Goal: Book appointment/travel/reservation

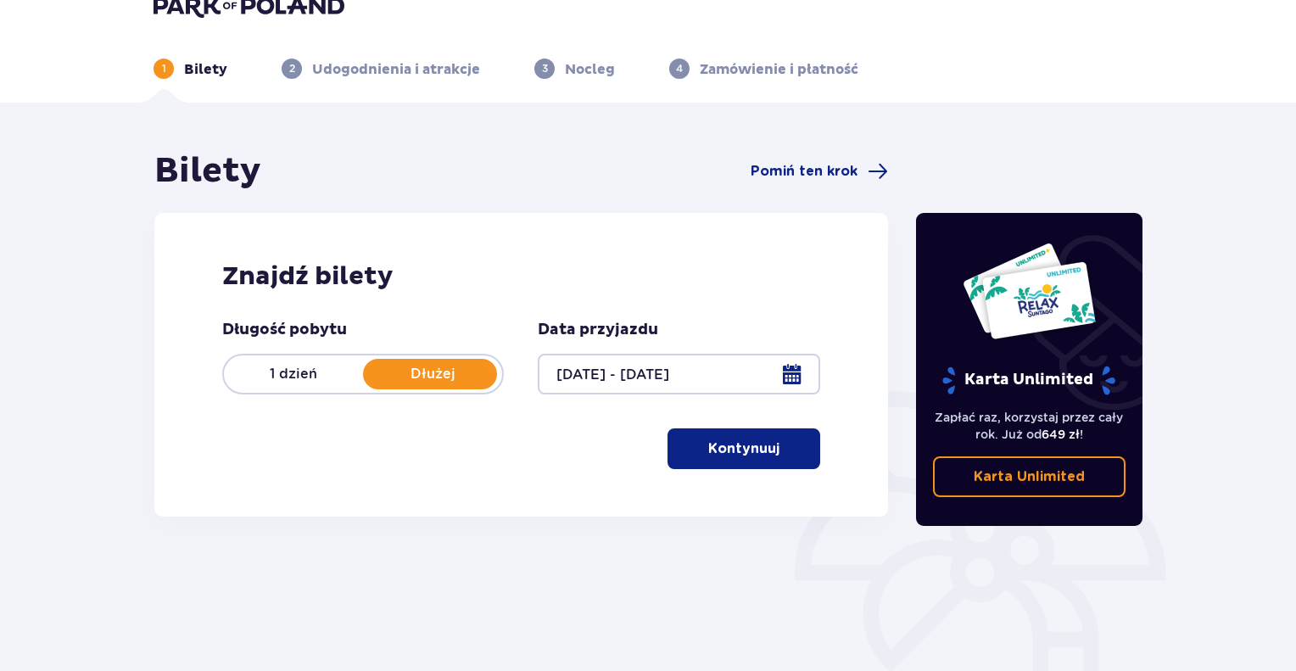
scroll to position [24, 0]
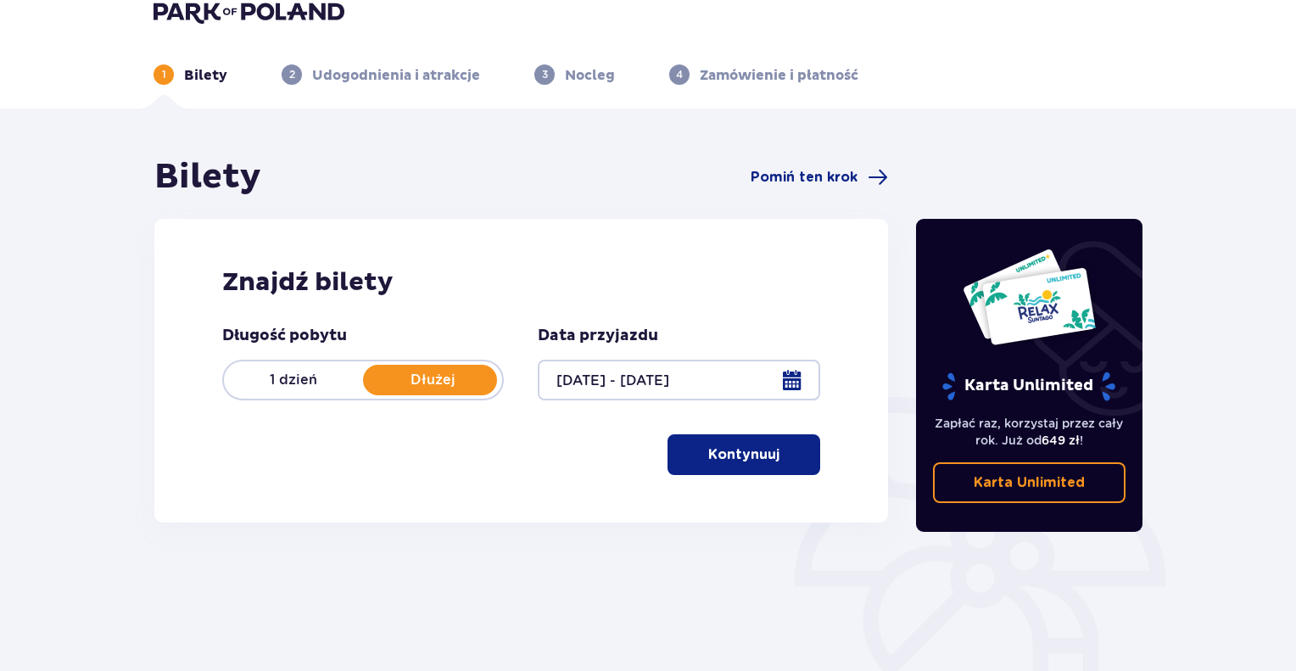
click at [743, 455] on p "Kontynuuj" at bounding box center [743, 454] width 71 height 19
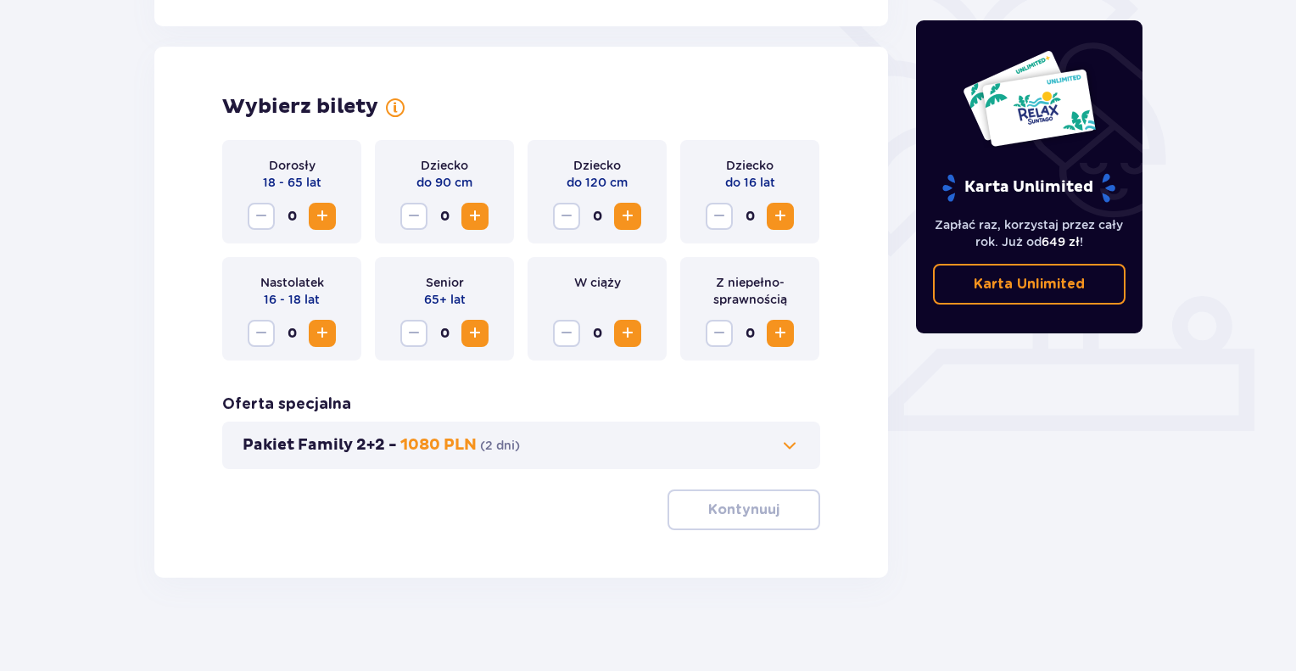
scroll to position [454, 0]
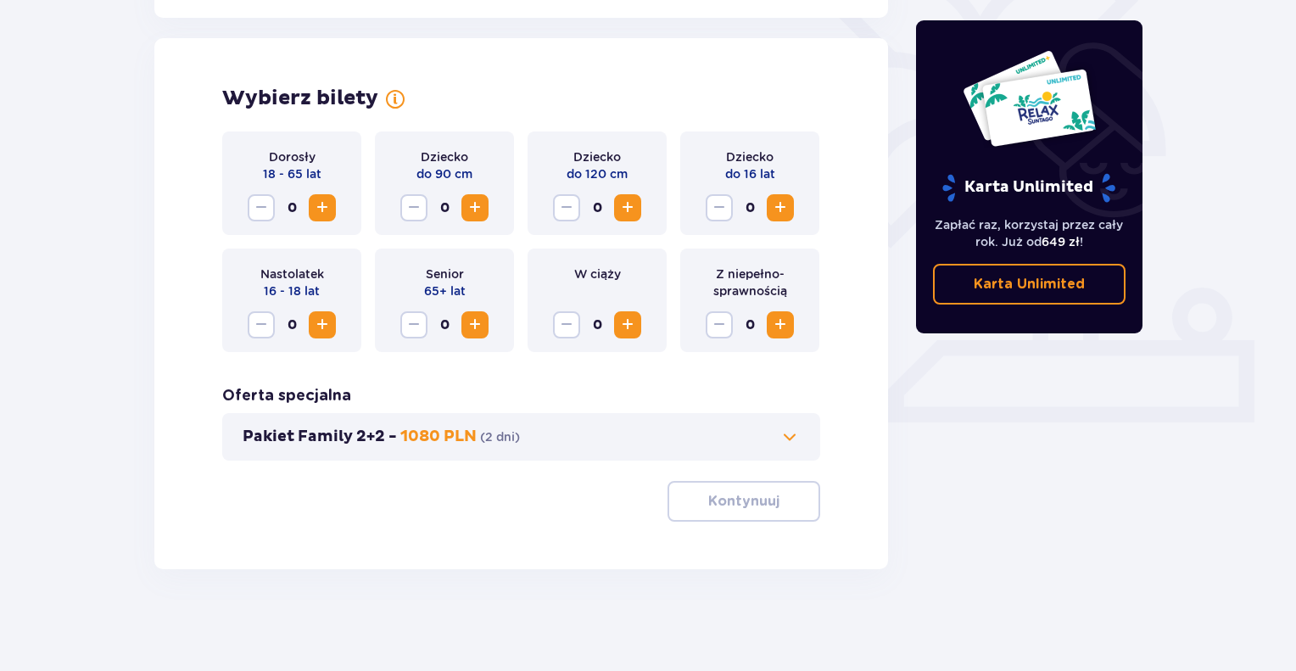
click at [320, 207] on span "Zwiększ" at bounding box center [322, 208] width 20 height 20
click at [322, 209] on span "Zwiększ" at bounding box center [322, 208] width 20 height 20
click at [781, 209] on span "Zwiększ" at bounding box center [780, 208] width 20 height 20
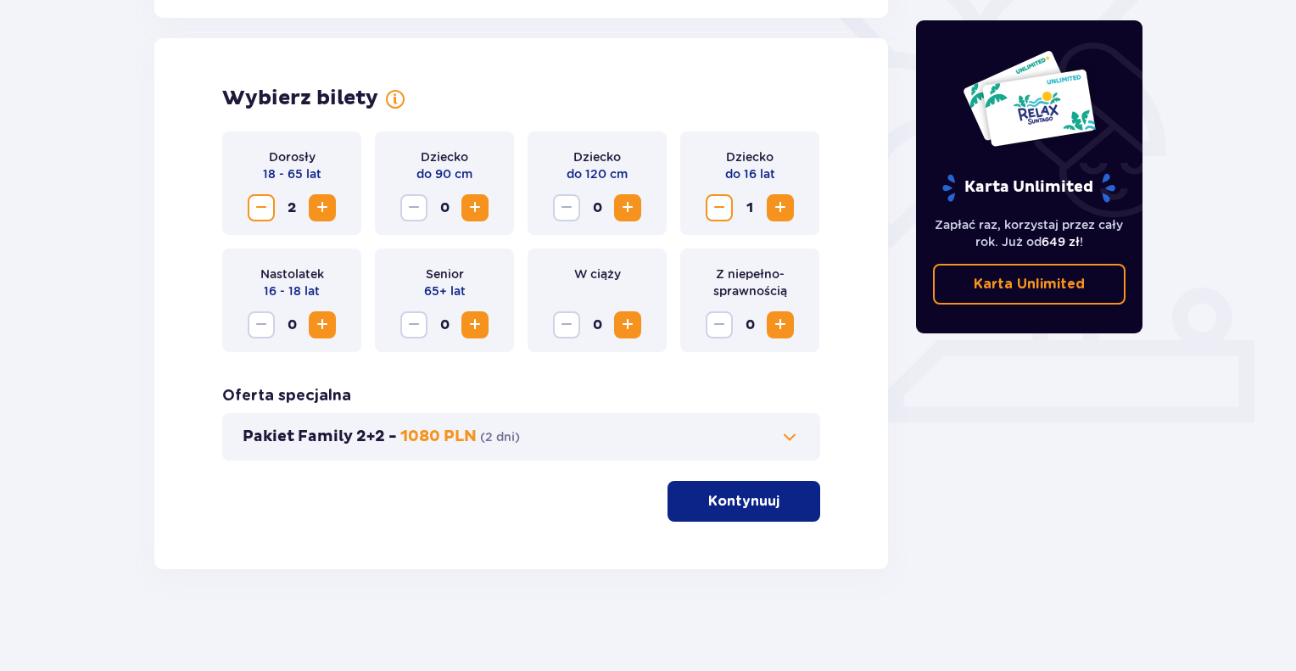
click at [781, 209] on span "Zwiększ" at bounding box center [780, 208] width 20 height 20
click at [741, 501] on p "Kontynuuj" at bounding box center [743, 501] width 71 height 19
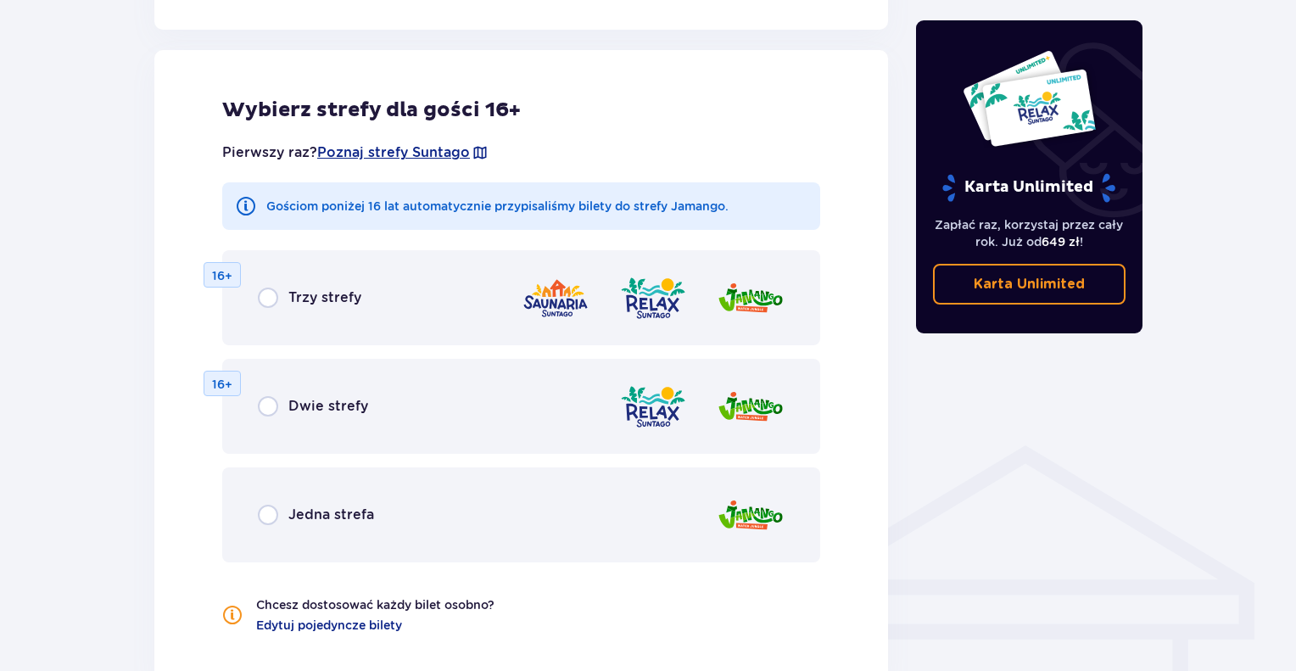
scroll to position [942, 0]
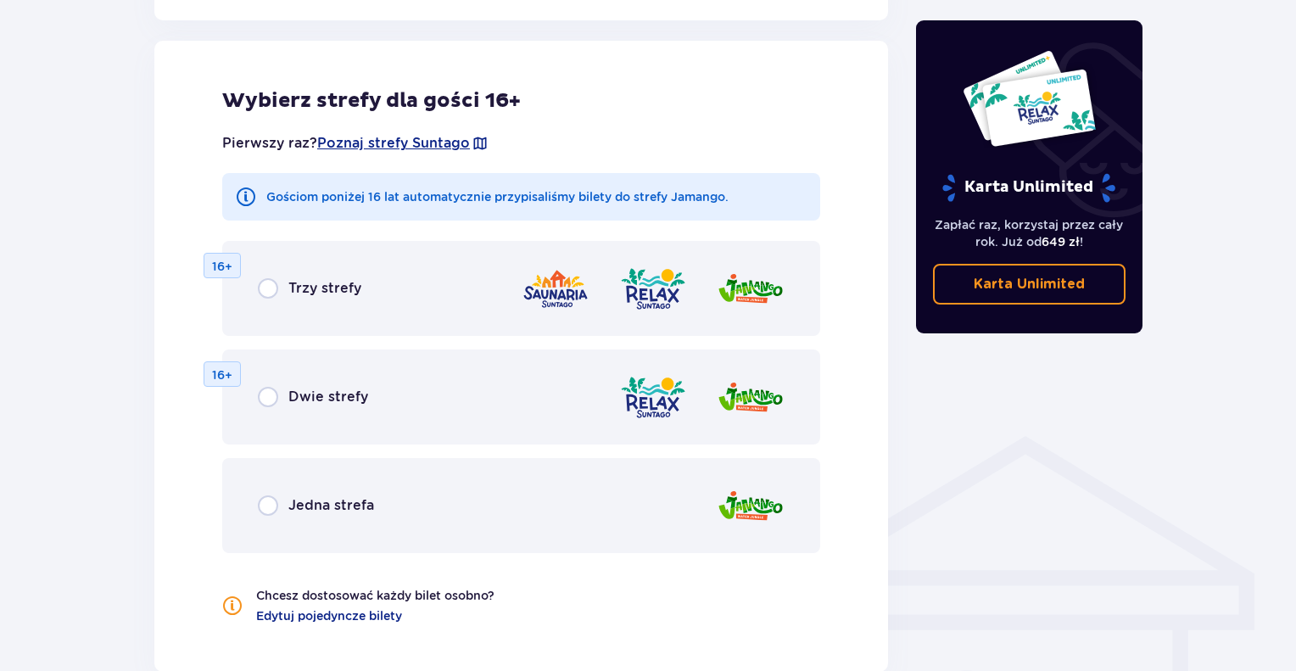
click at [271, 399] on input "radio" at bounding box center [268, 397] width 20 height 20
radio input "true"
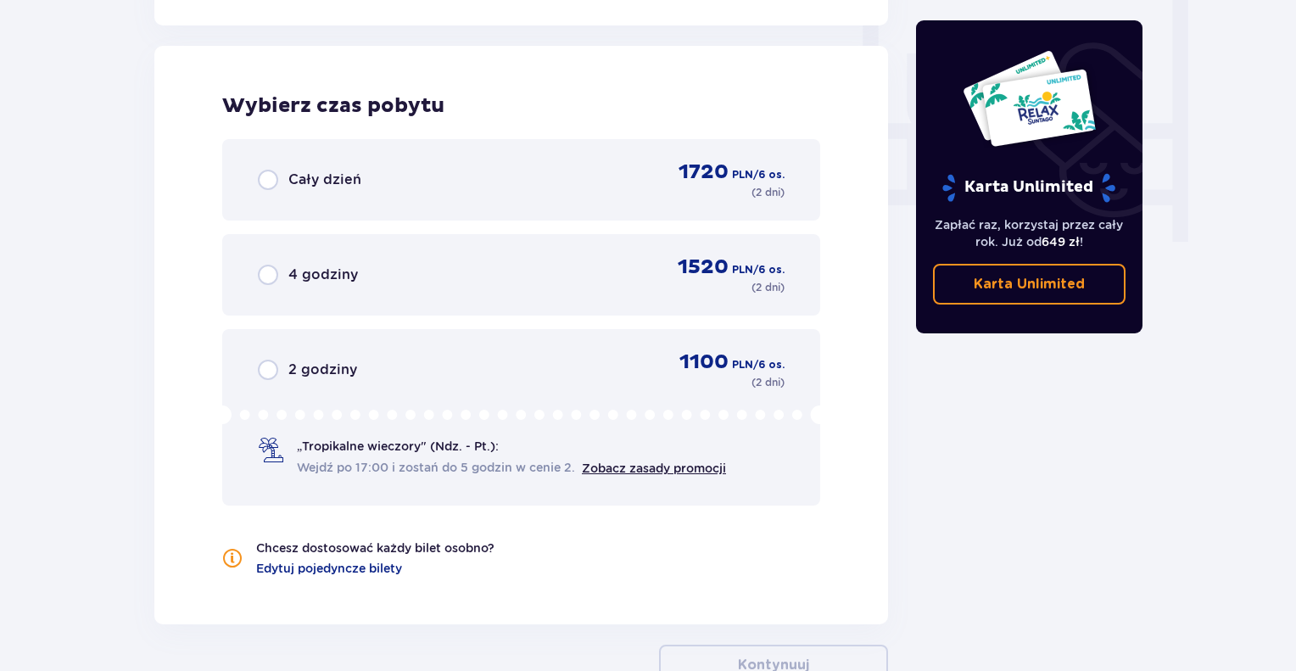
scroll to position [1593, 0]
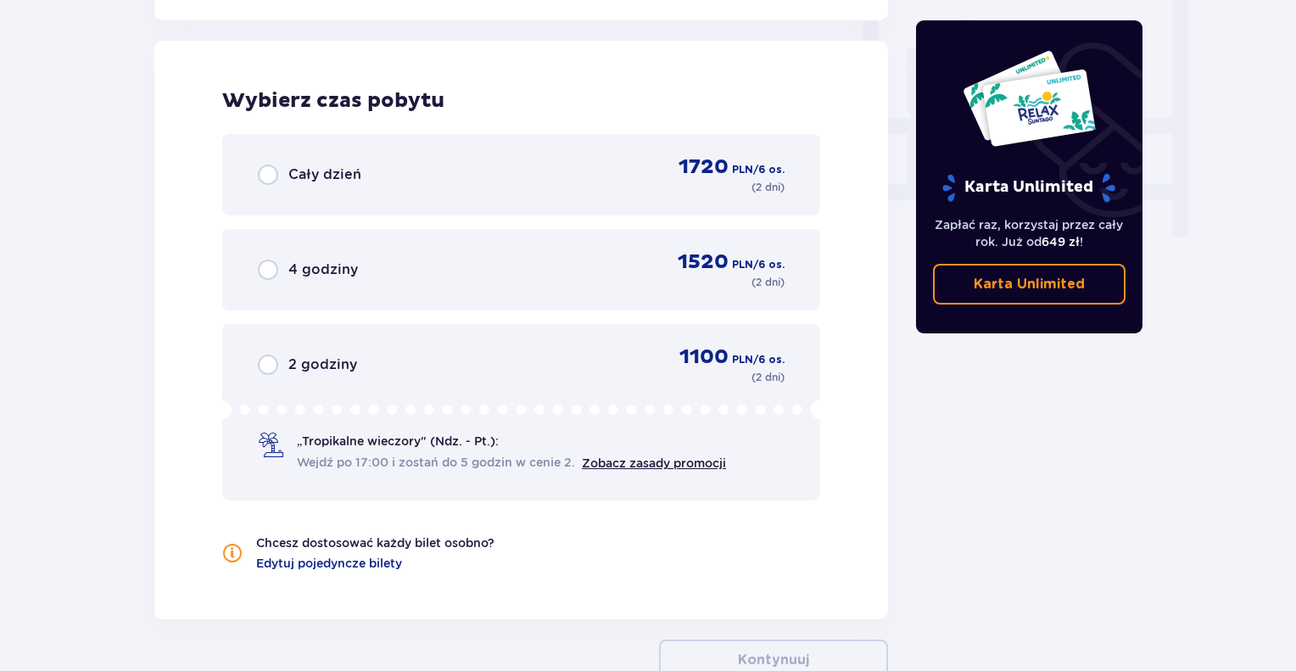
click at [267, 173] on input "radio" at bounding box center [268, 175] width 20 height 20
radio input "true"
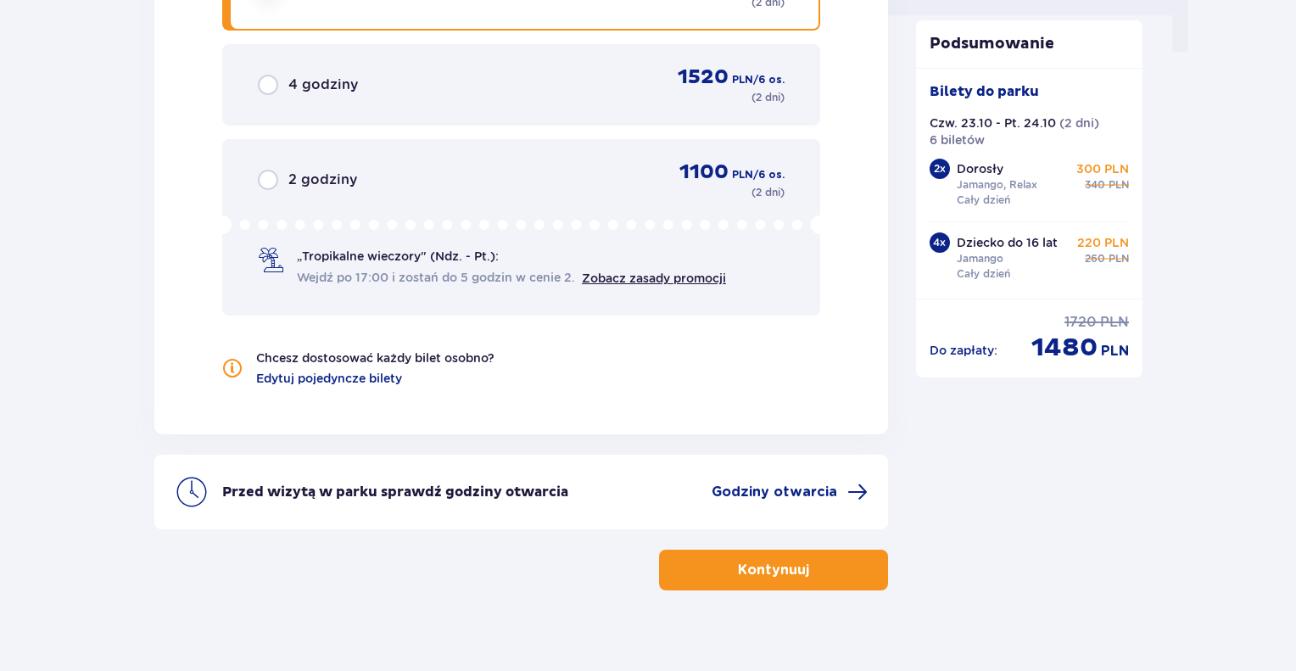
scroll to position [1797, 0]
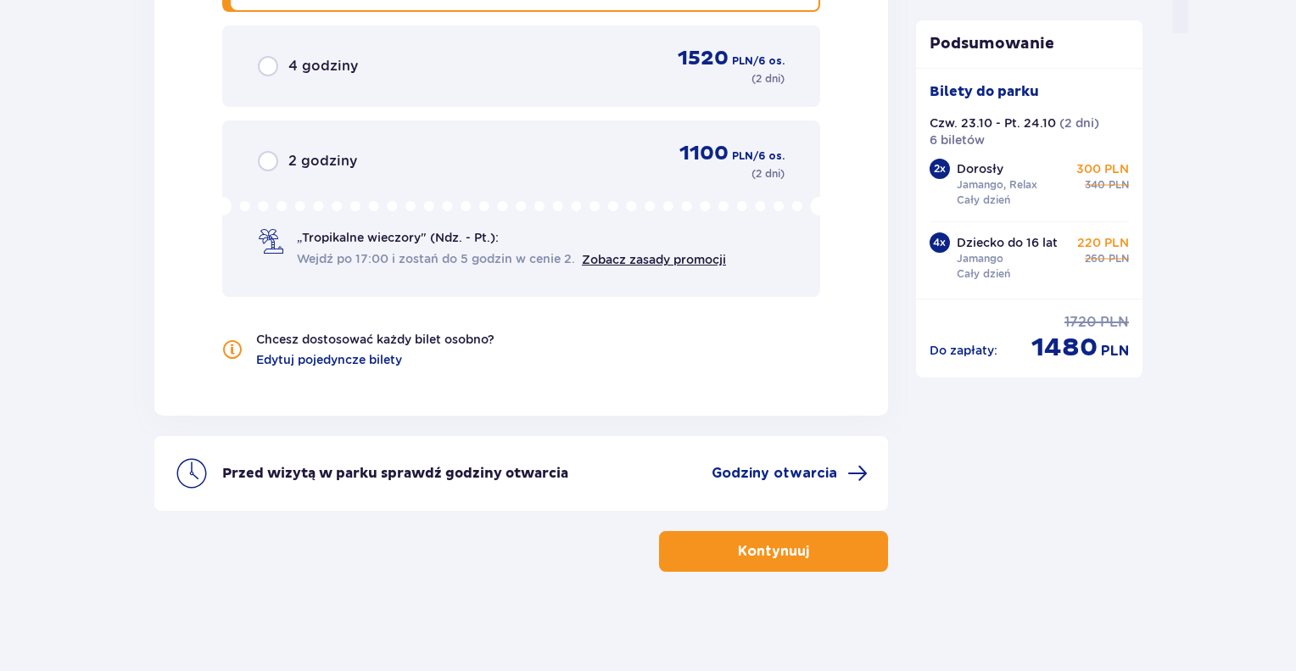
click at [780, 550] on p "Kontynuuj" at bounding box center [773, 551] width 71 height 19
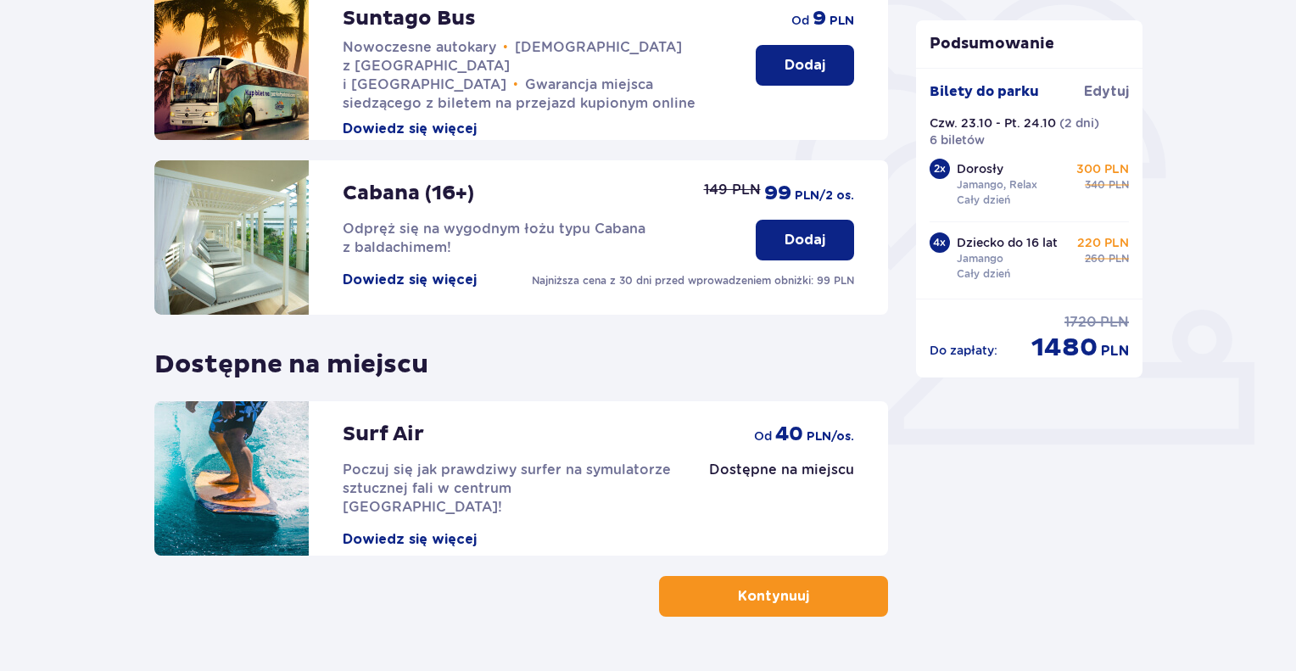
scroll to position [394, 0]
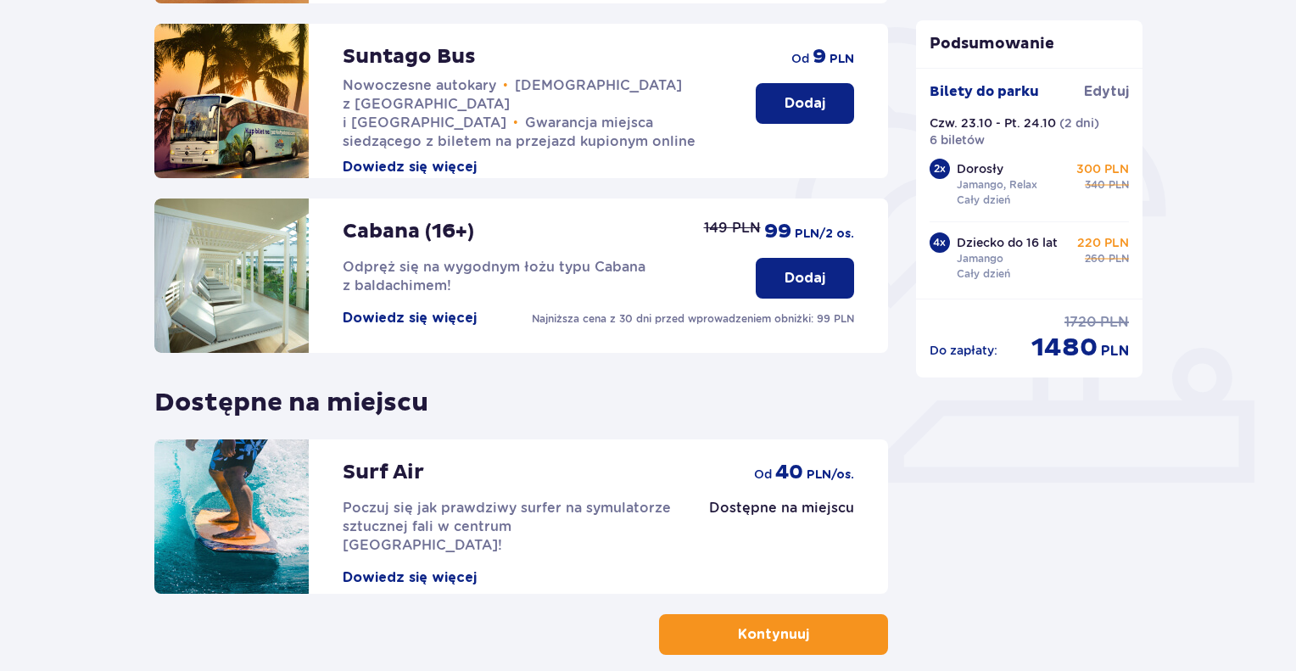
click at [767, 635] on p "Kontynuuj" at bounding box center [773, 634] width 71 height 19
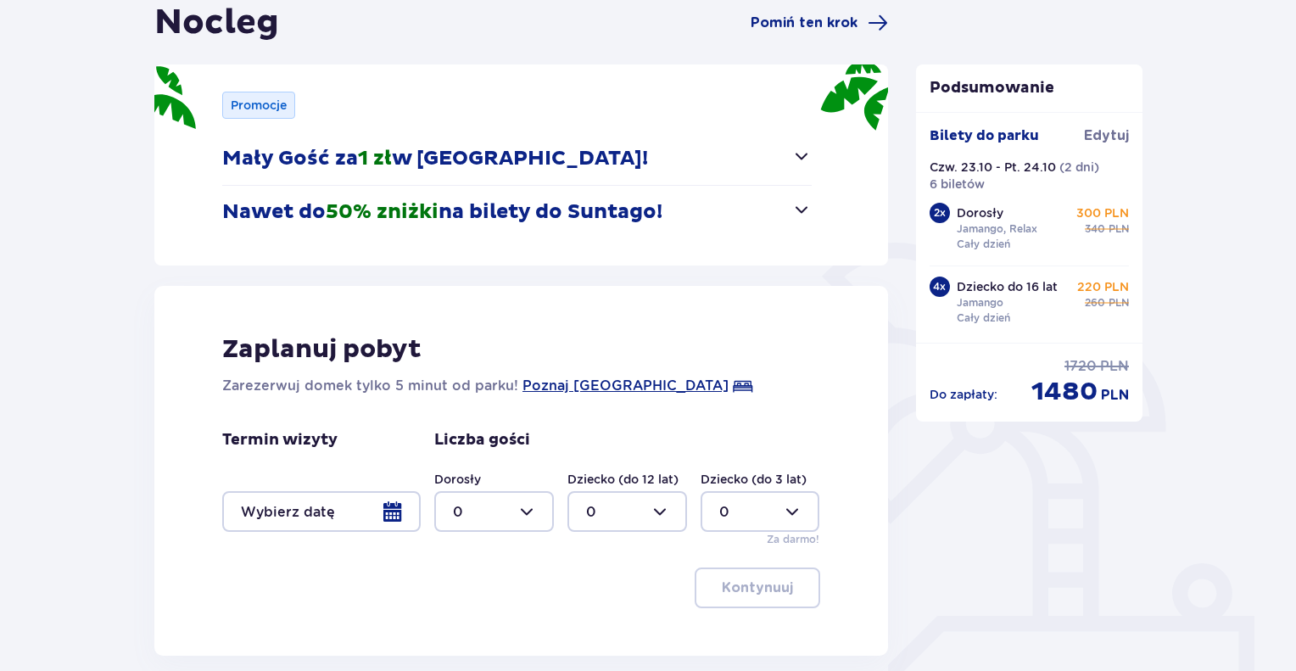
scroll to position [255, 0]
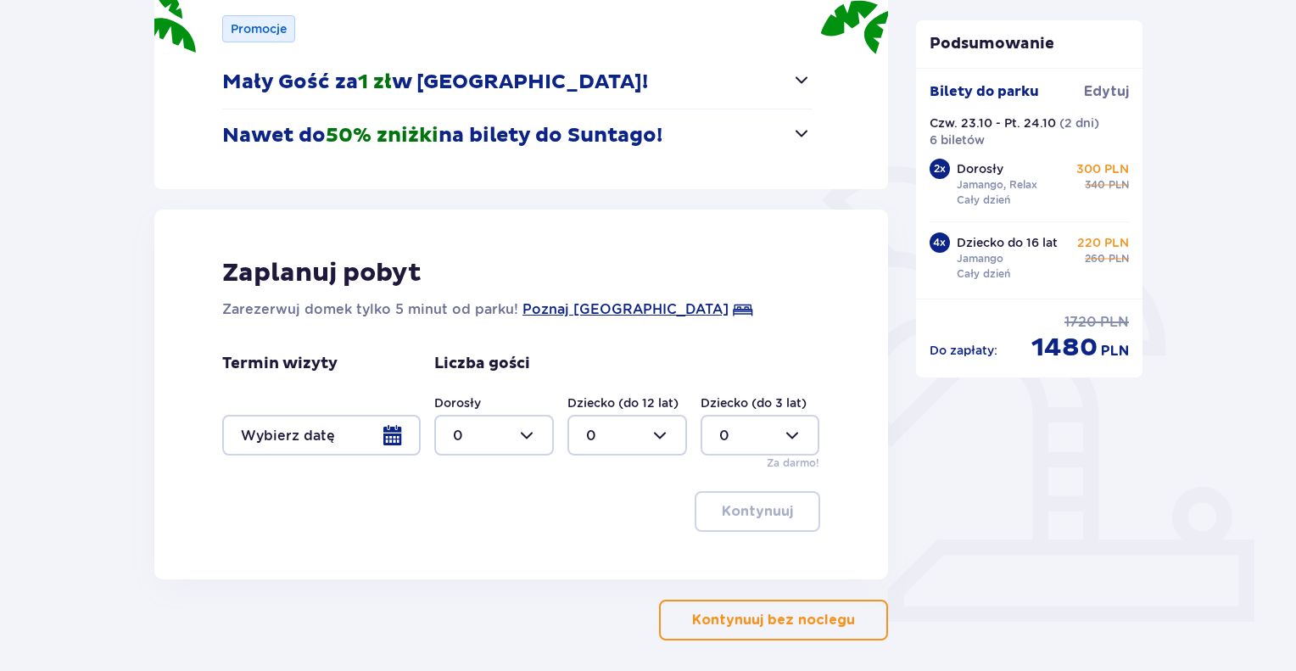
click at [389, 431] on div at bounding box center [321, 435] width 199 height 41
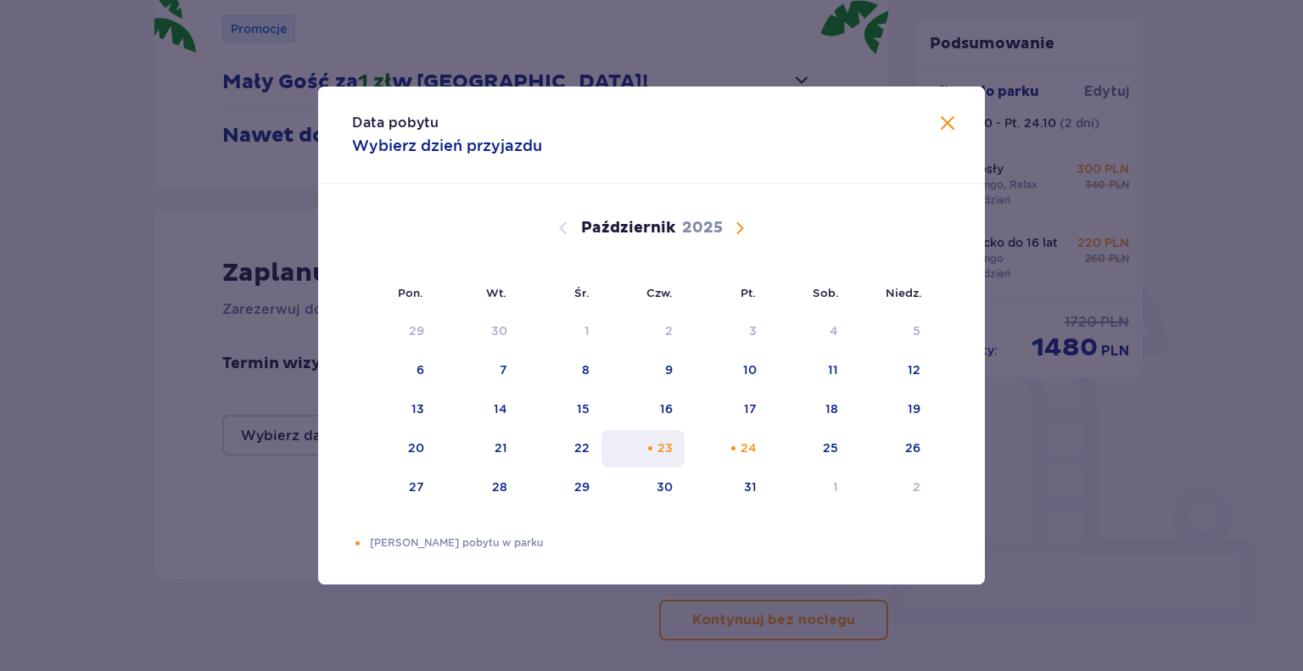
click at [658, 444] on div "23" at bounding box center [644, 448] width 84 height 37
click at [740, 449] on div "24" at bounding box center [727, 448] width 84 height 37
type input "[DATE] - [DATE]"
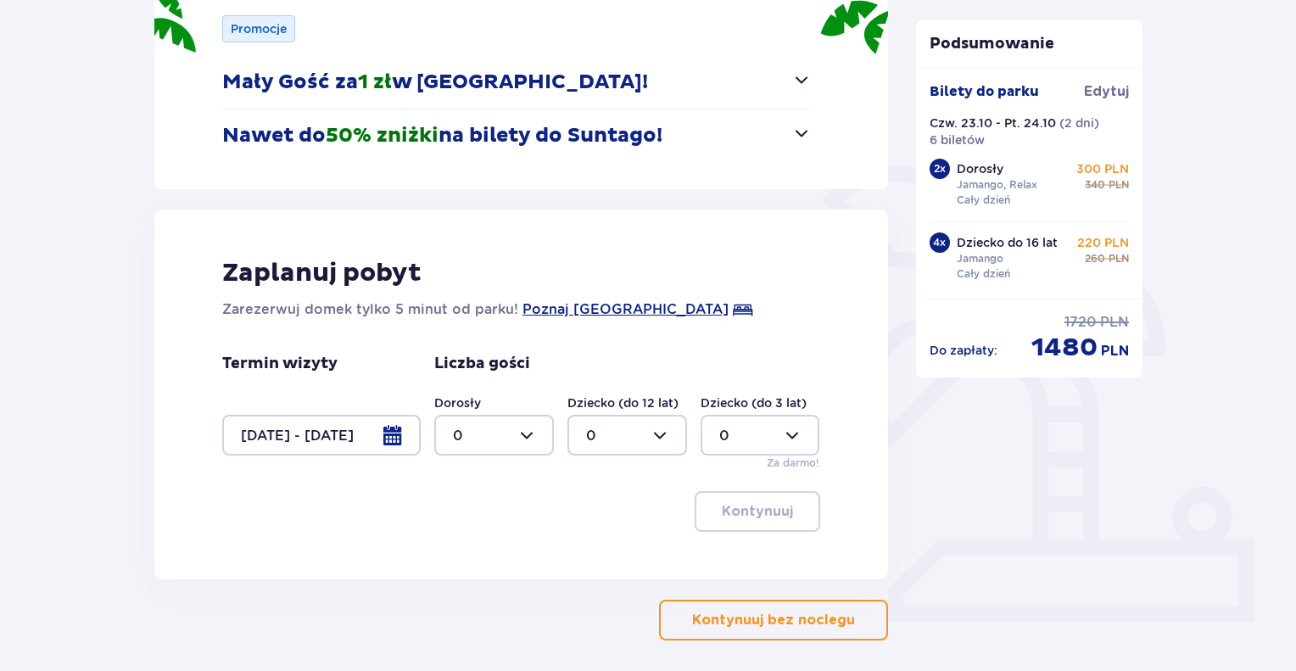
click at [523, 433] on div at bounding box center [494, 435] width 120 height 41
click at [466, 557] on div "2" at bounding box center [494, 558] width 82 height 19
type input "2"
click at [659, 434] on div at bounding box center [628, 435] width 120 height 41
click at [588, 590] on p "3" at bounding box center [590, 594] width 8 height 19
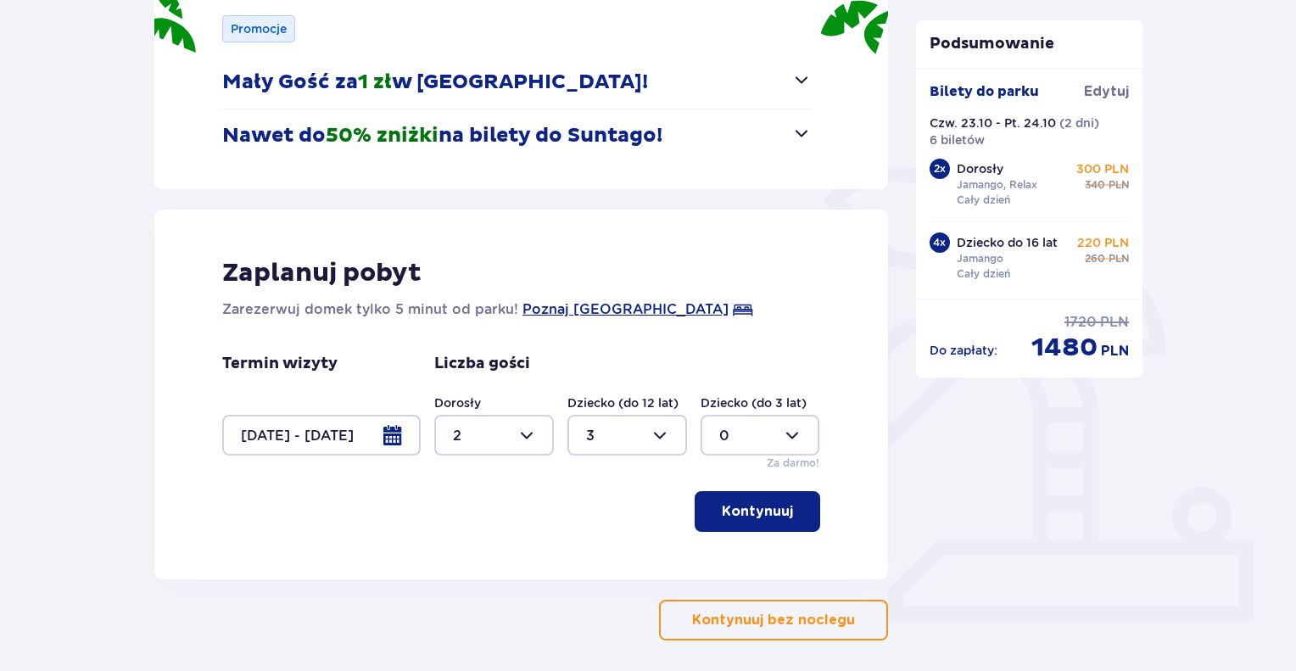
click at [660, 432] on div at bounding box center [628, 435] width 120 height 41
click at [590, 540] on p "4" at bounding box center [590, 544] width 9 height 19
type input "4"
click at [750, 510] on p "Kontynuuj" at bounding box center [757, 511] width 71 height 19
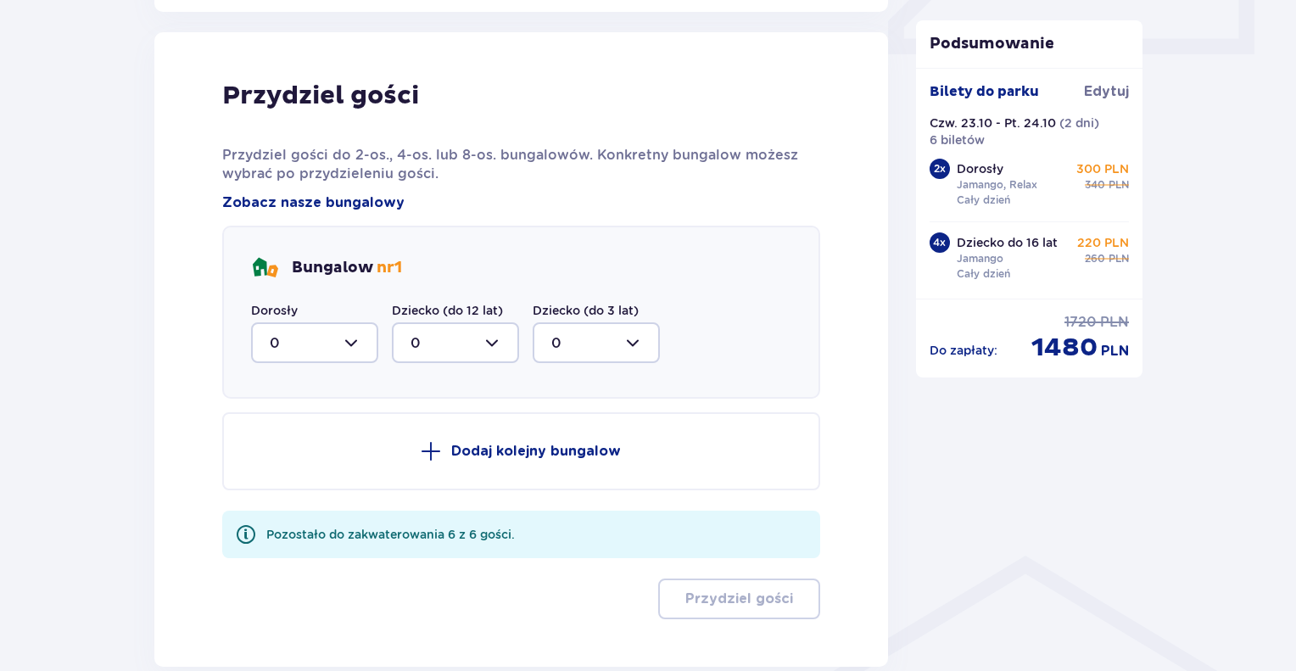
scroll to position [833, 0]
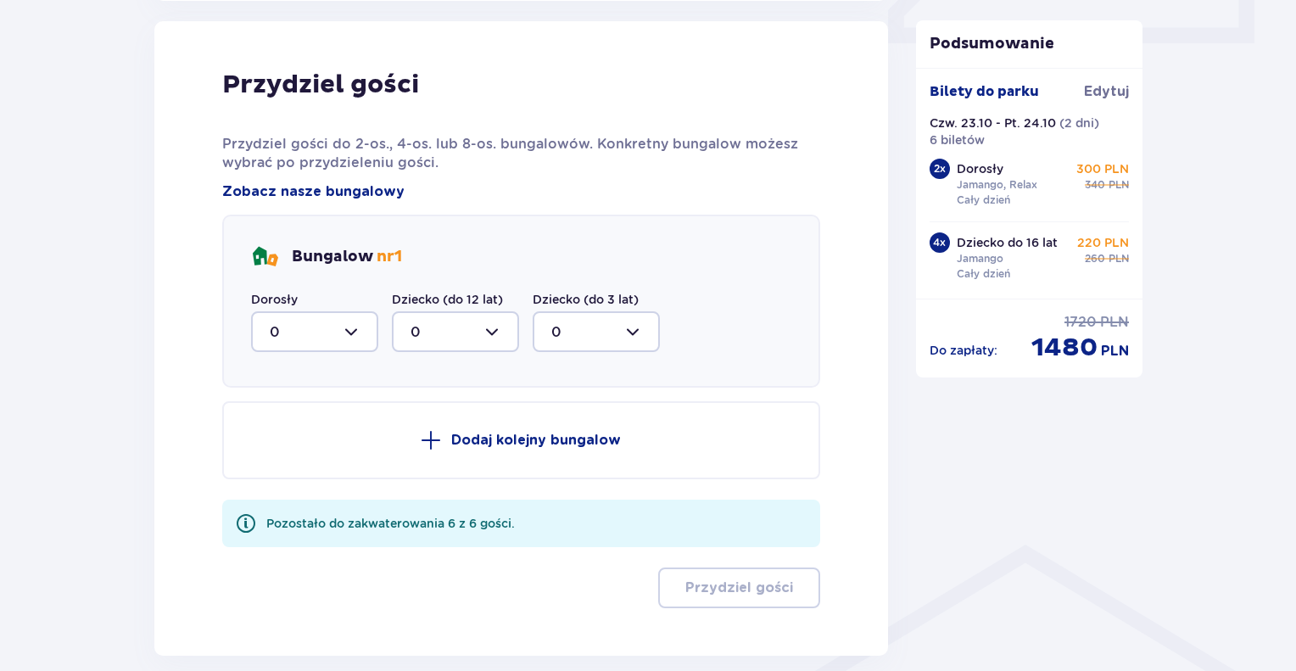
click at [350, 331] on div at bounding box center [314, 331] width 127 height 41
click at [271, 452] on p "2" at bounding box center [274, 454] width 8 height 19
type input "2"
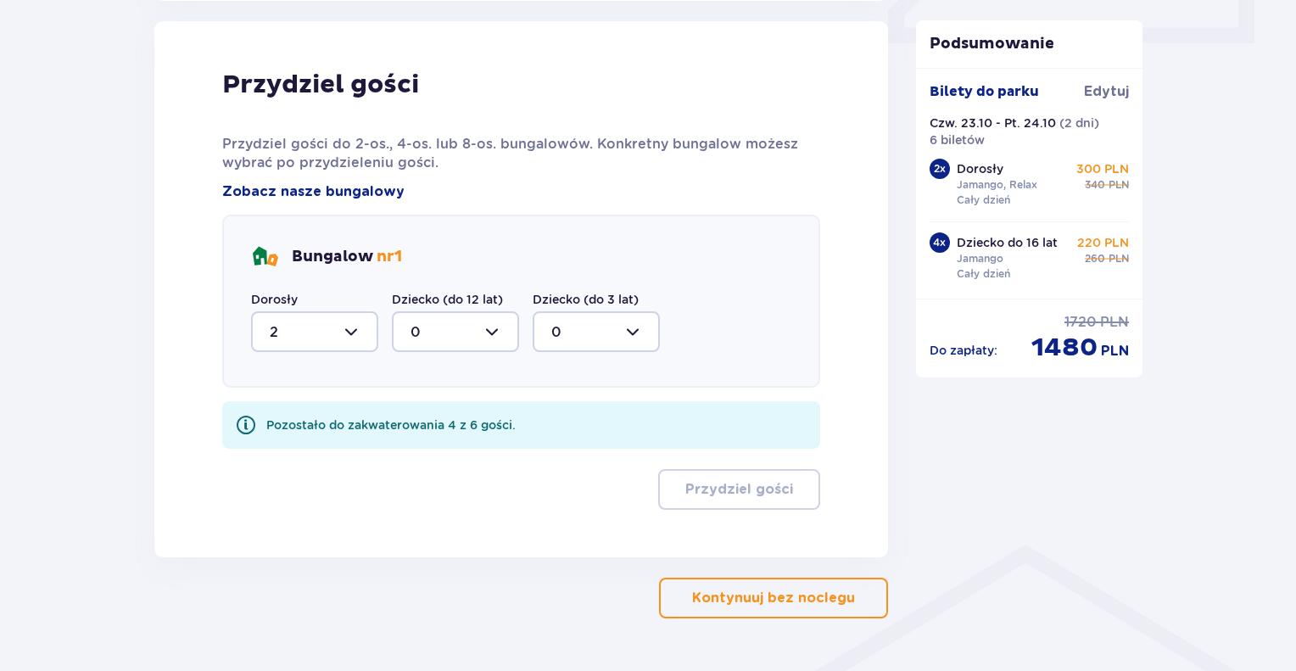
click at [490, 332] on div at bounding box center [455, 331] width 127 height 41
click at [412, 461] on p "3" at bounding box center [415, 462] width 8 height 19
click at [347, 331] on div at bounding box center [314, 331] width 127 height 41
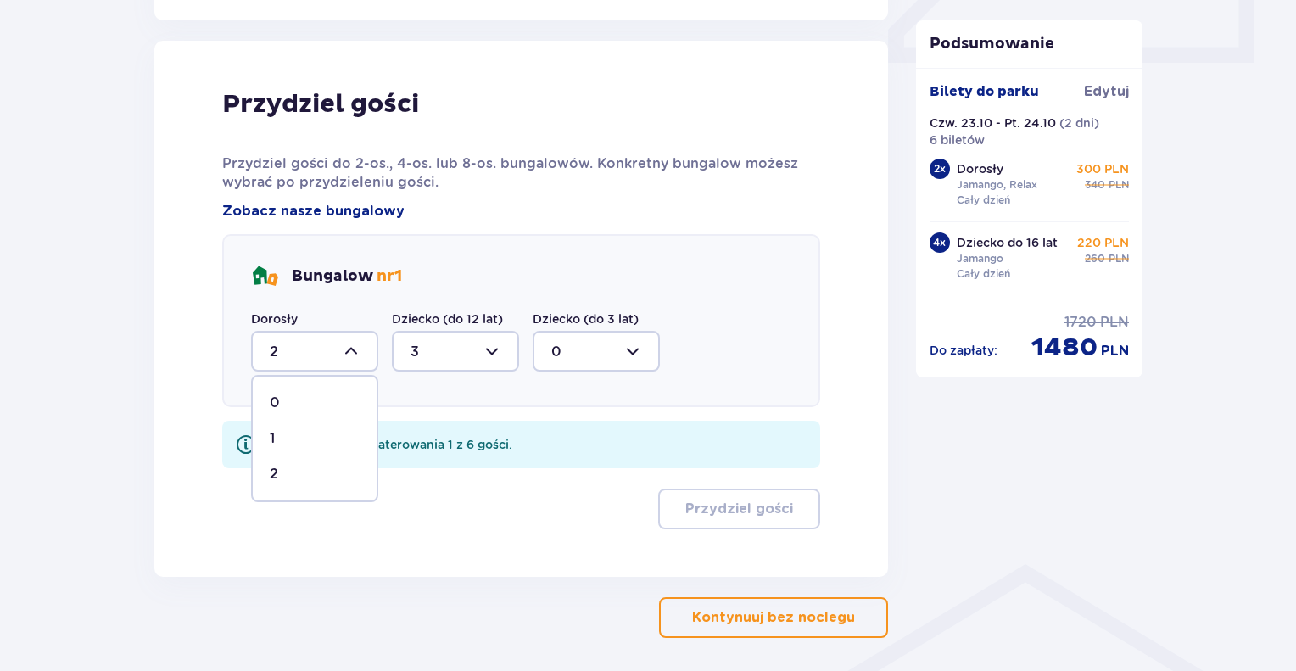
scroll to position [796, 0]
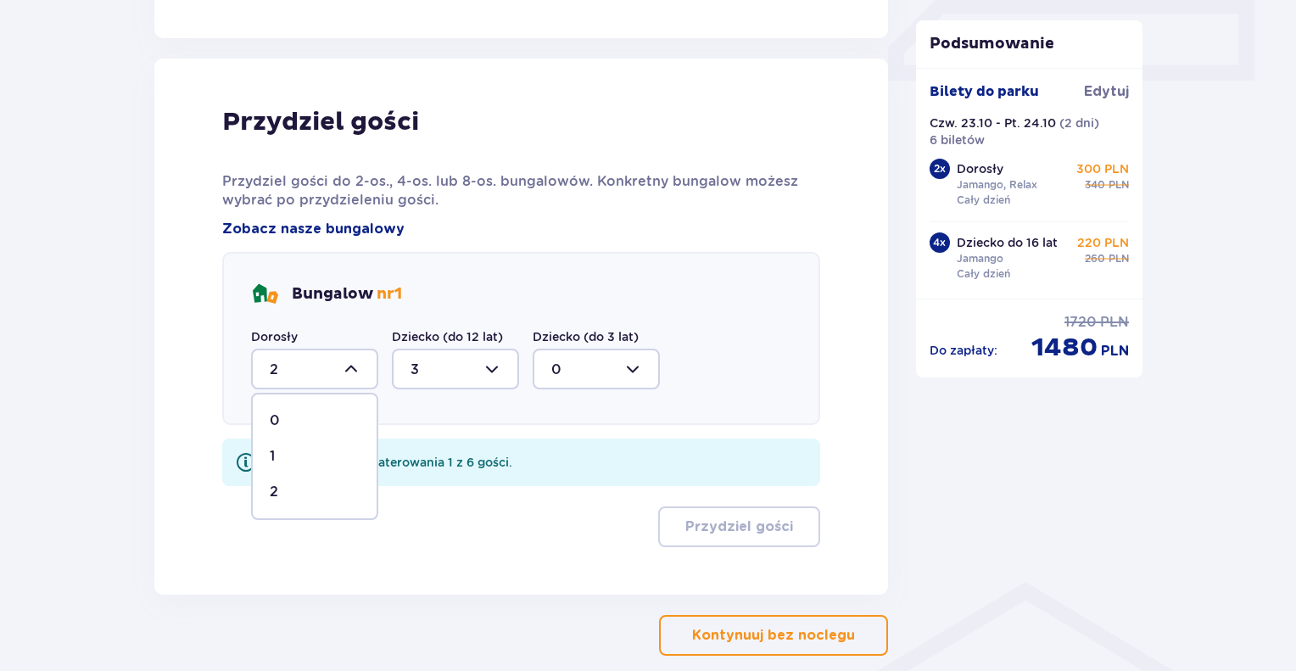
click at [686, 386] on div "Bungalow nr 1 Dorosły 2 0 1 2 Dziecko (do 12 lat) 3 Dziecko (do 3 lat) 0" at bounding box center [521, 338] width 598 height 173
click at [492, 368] on div at bounding box center [455, 369] width 127 height 41
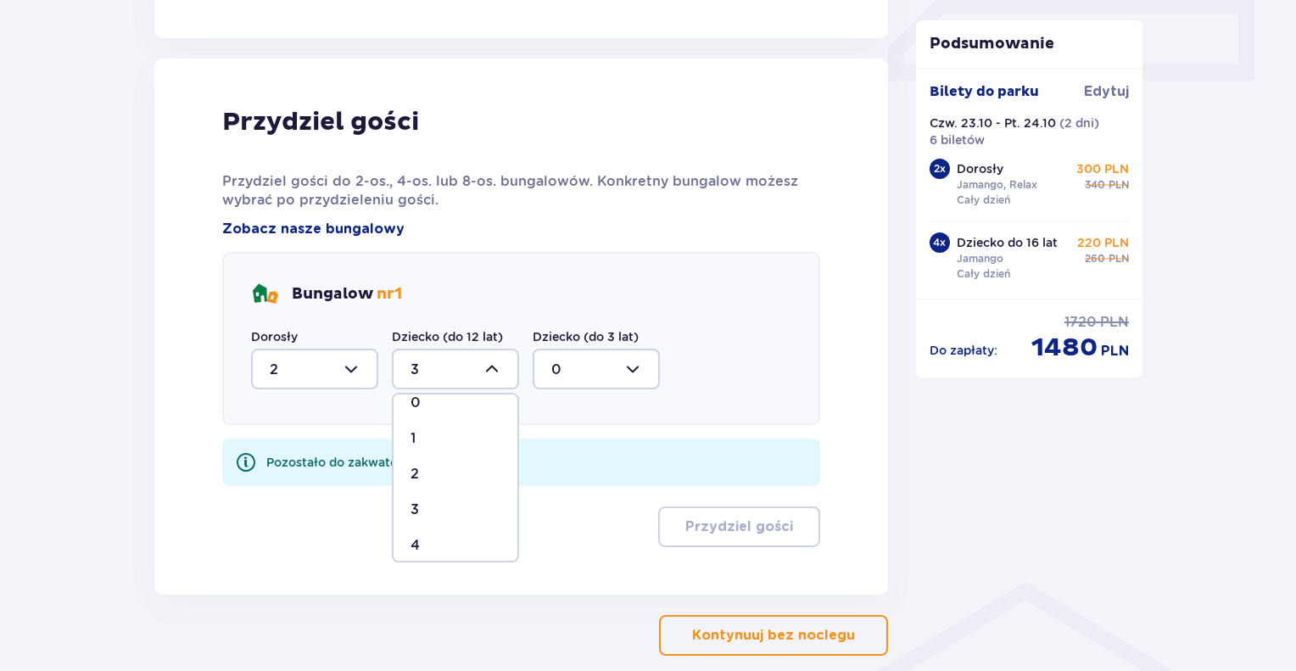
scroll to position [28, 0]
click at [415, 530] on p "4" at bounding box center [415, 535] width 9 height 19
type input "4"
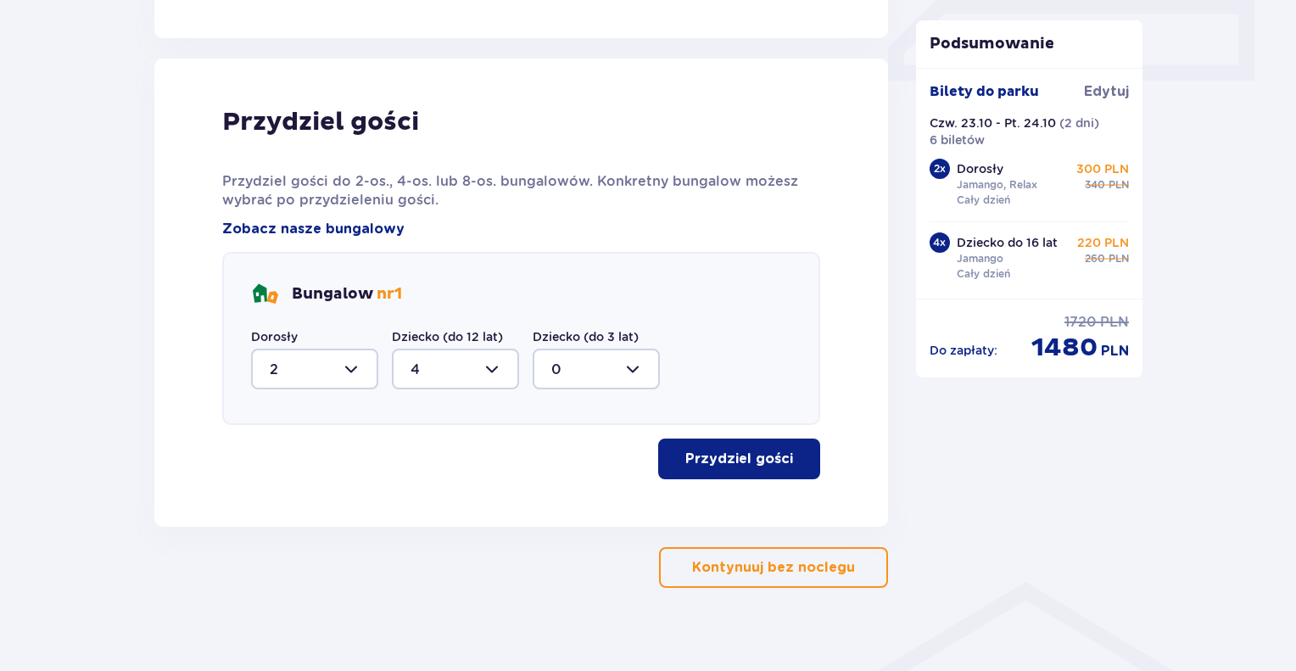
click at [740, 457] on p "Przydziel gości" at bounding box center [740, 459] width 108 height 19
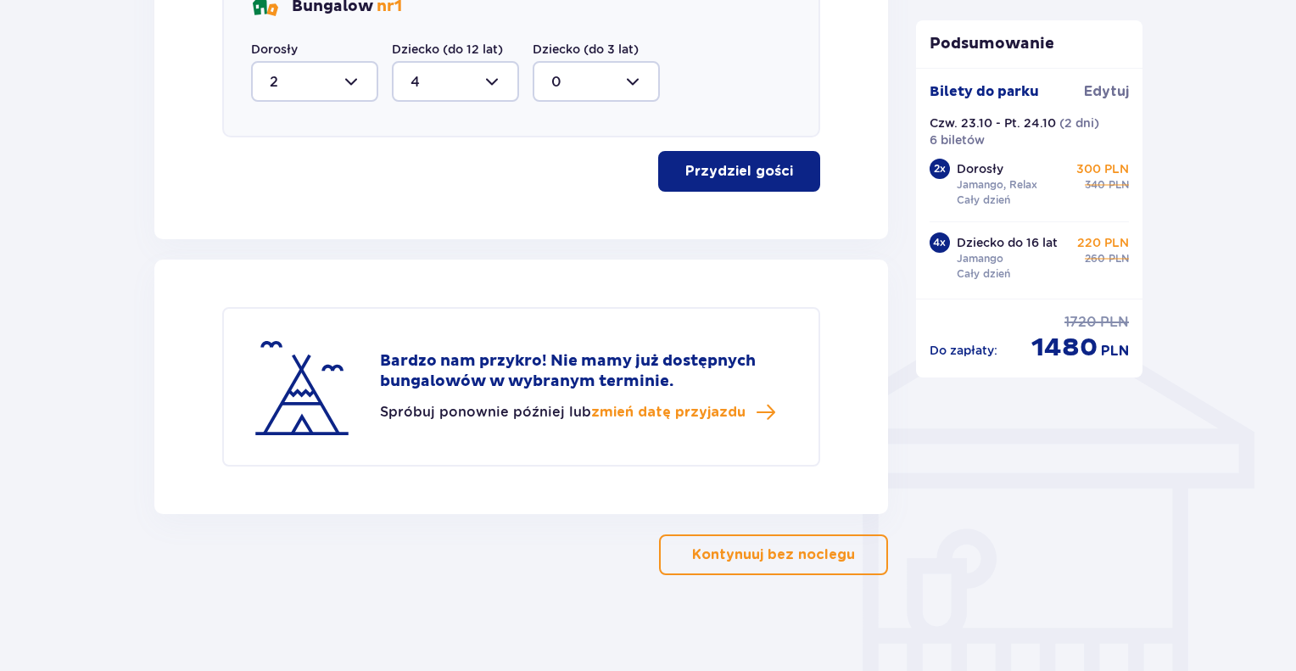
scroll to position [1087, 0]
